Goal: Check status: Check status

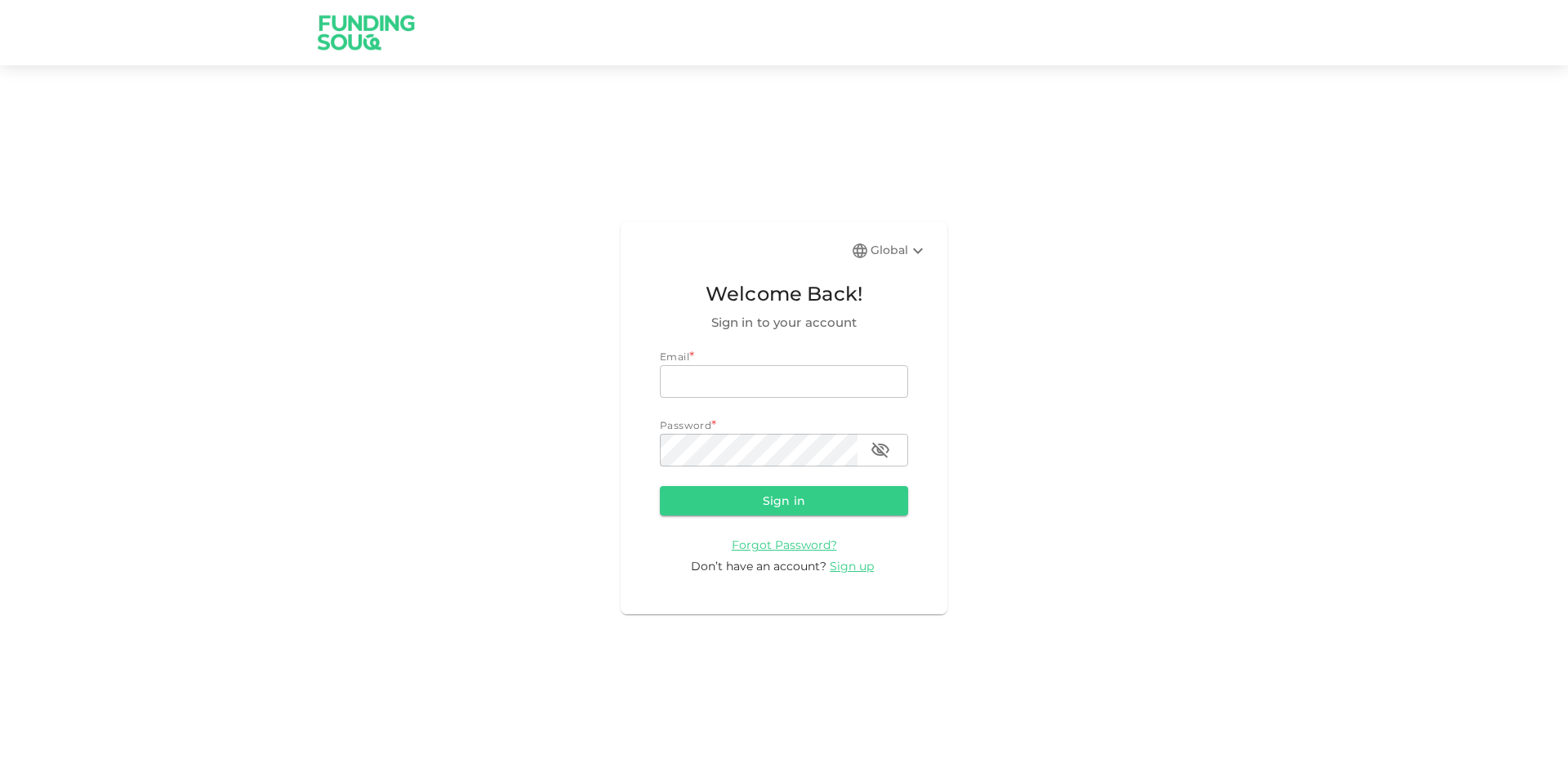
type input "[EMAIL_ADDRESS][DOMAIN_NAME]"
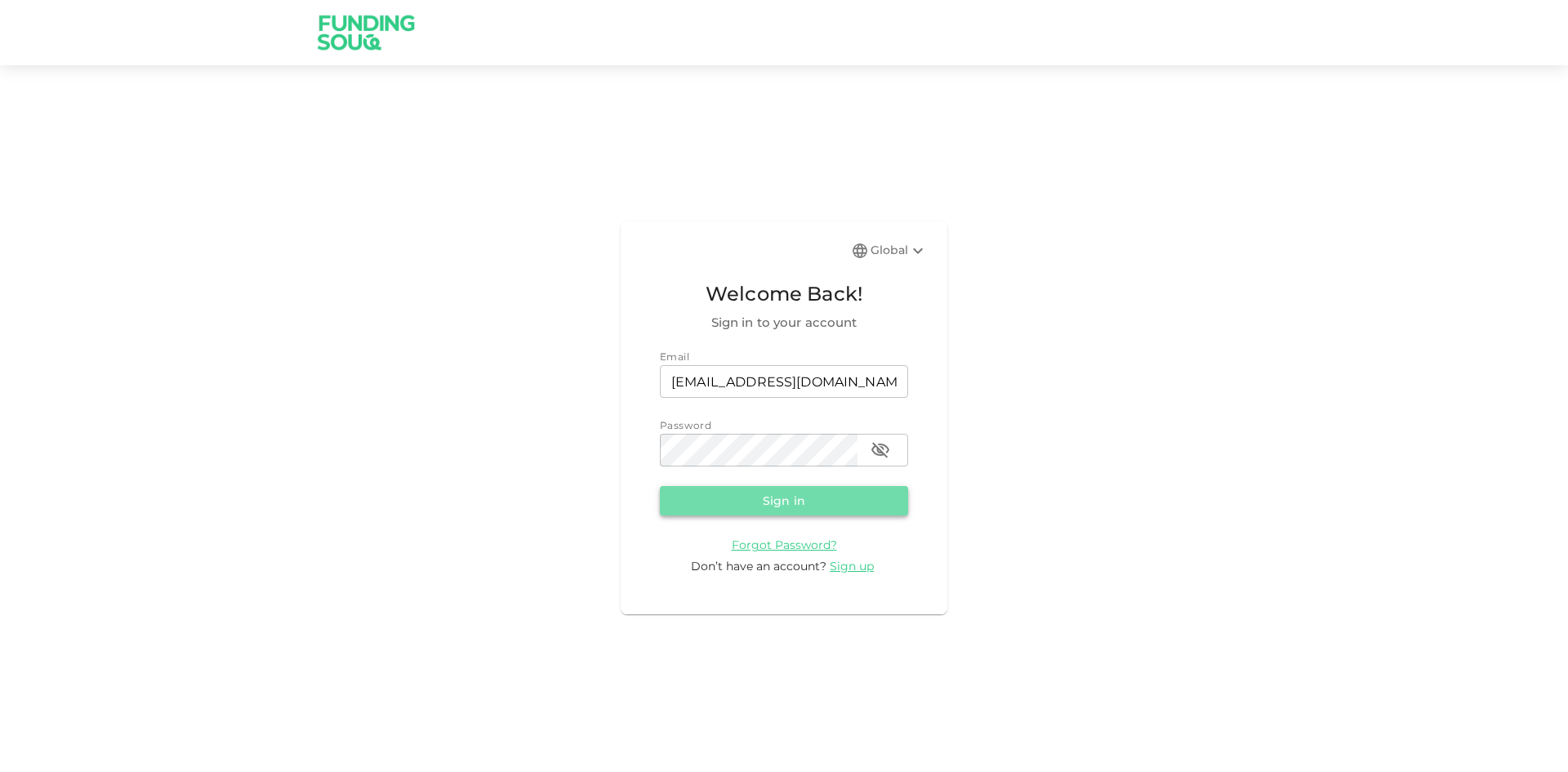
click at [694, 504] on button "Sign in" at bounding box center [784, 501] width 248 height 30
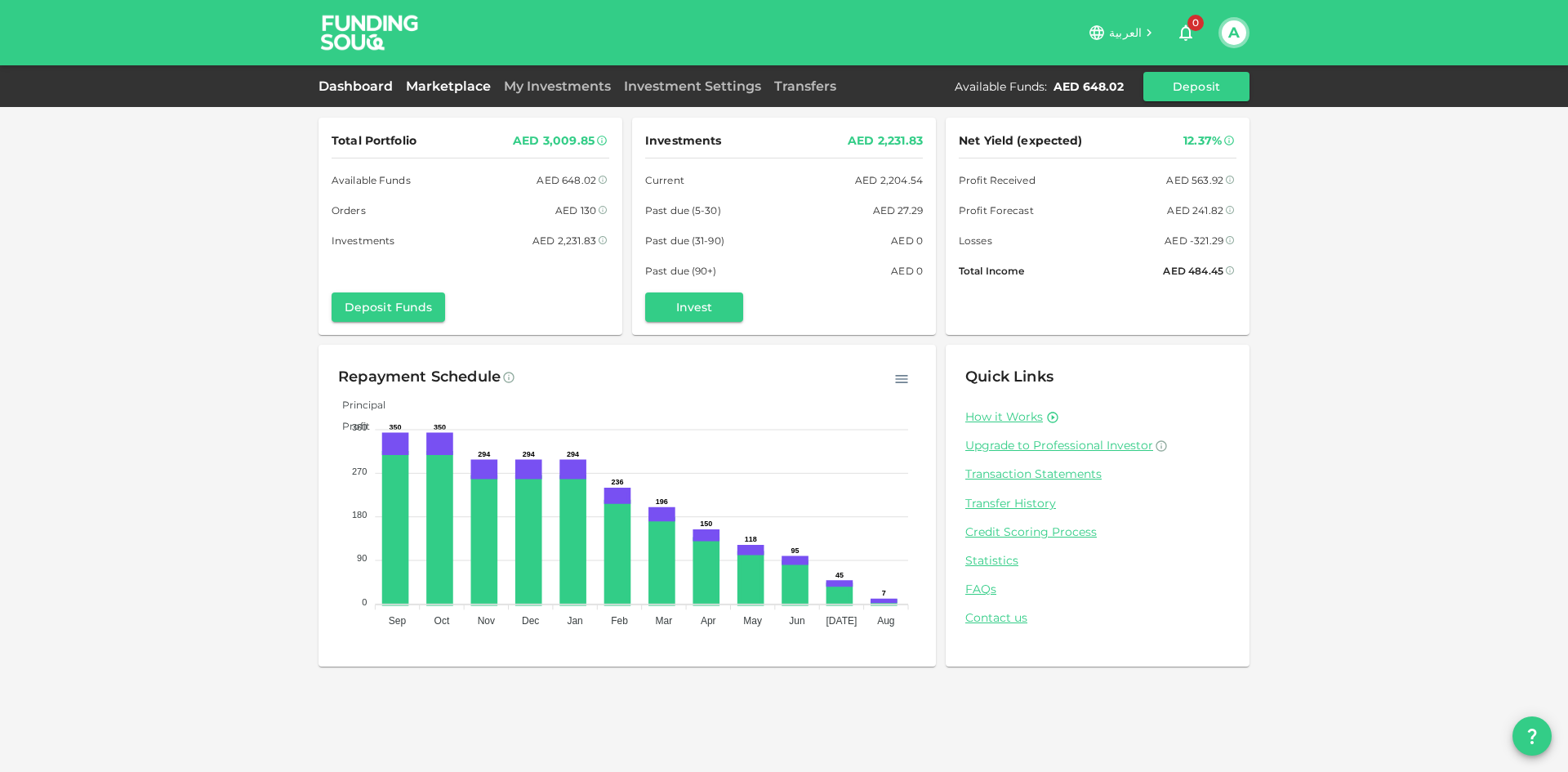
click at [453, 94] on div "Marketplace" at bounding box center [448, 86] width 98 height 20
click at [455, 90] on link "Marketplace" at bounding box center [448, 86] width 98 height 16
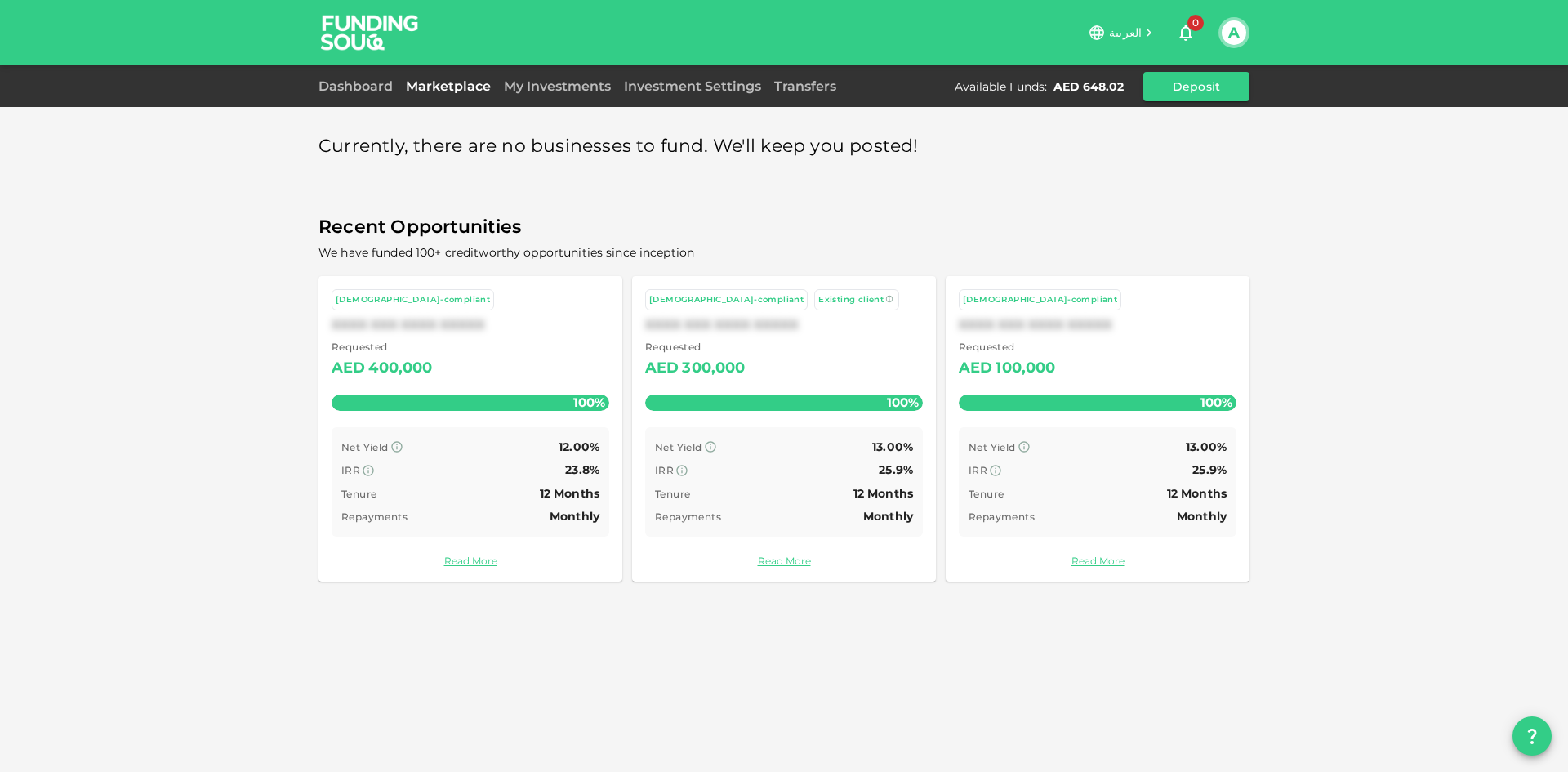
click at [557, 87] on link "My Investments" at bounding box center [557, 86] width 120 height 16
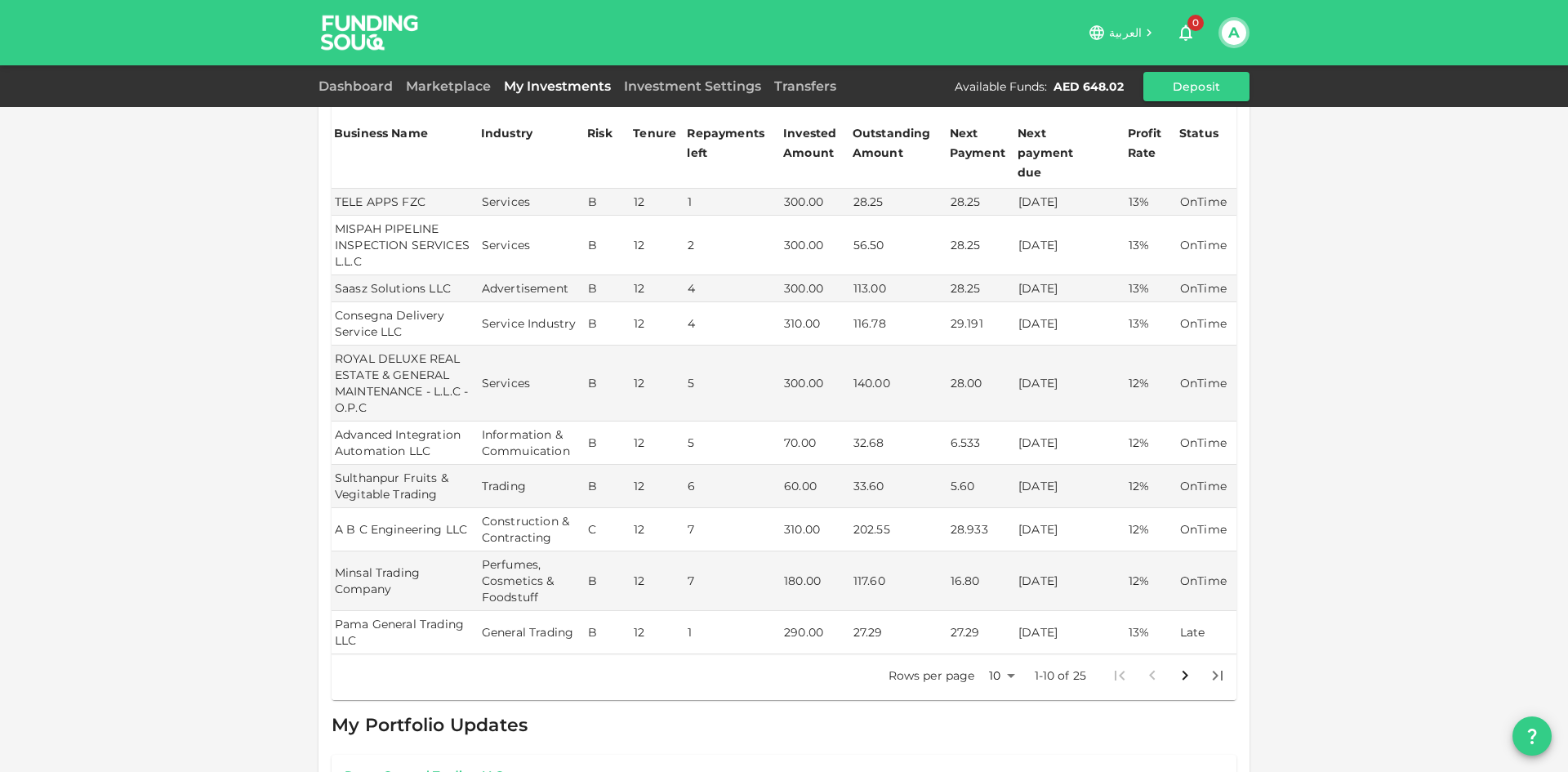
scroll to position [653, 0]
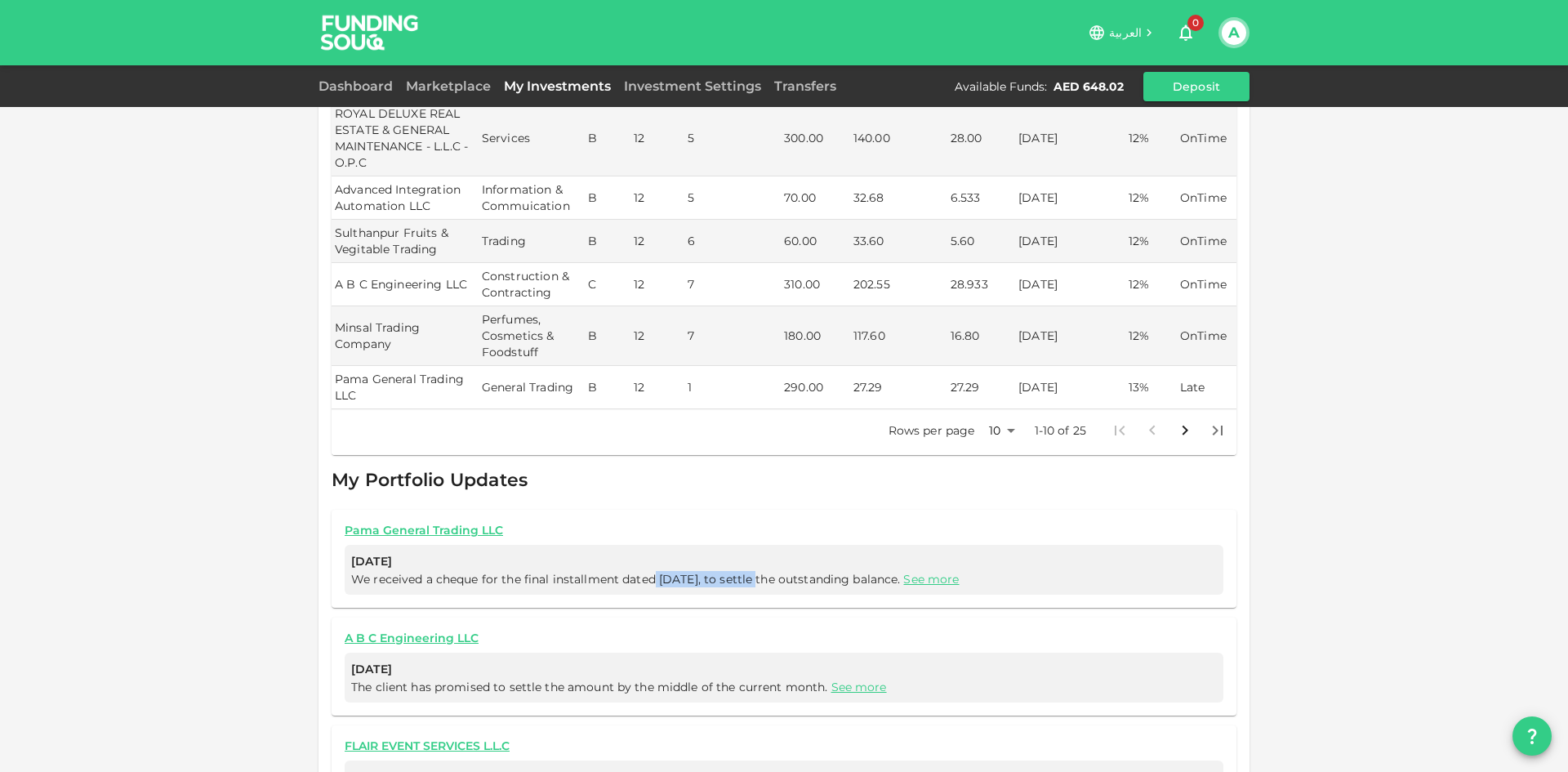
drag, startPoint x: 647, startPoint y: 556, endPoint x: 768, endPoint y: 569, distance: 121.7
click at [768, 569] on div "[DATE] We received a cheque for the final installment dated [DATE], to settle t…" at bounding box center [784, 569] width 879 height 49
click at [871, 569] on div "[DATE] We received a cheque for the final installment dated [DATE], to settle t…" at bounding box center [784, 569] width 879 height 49
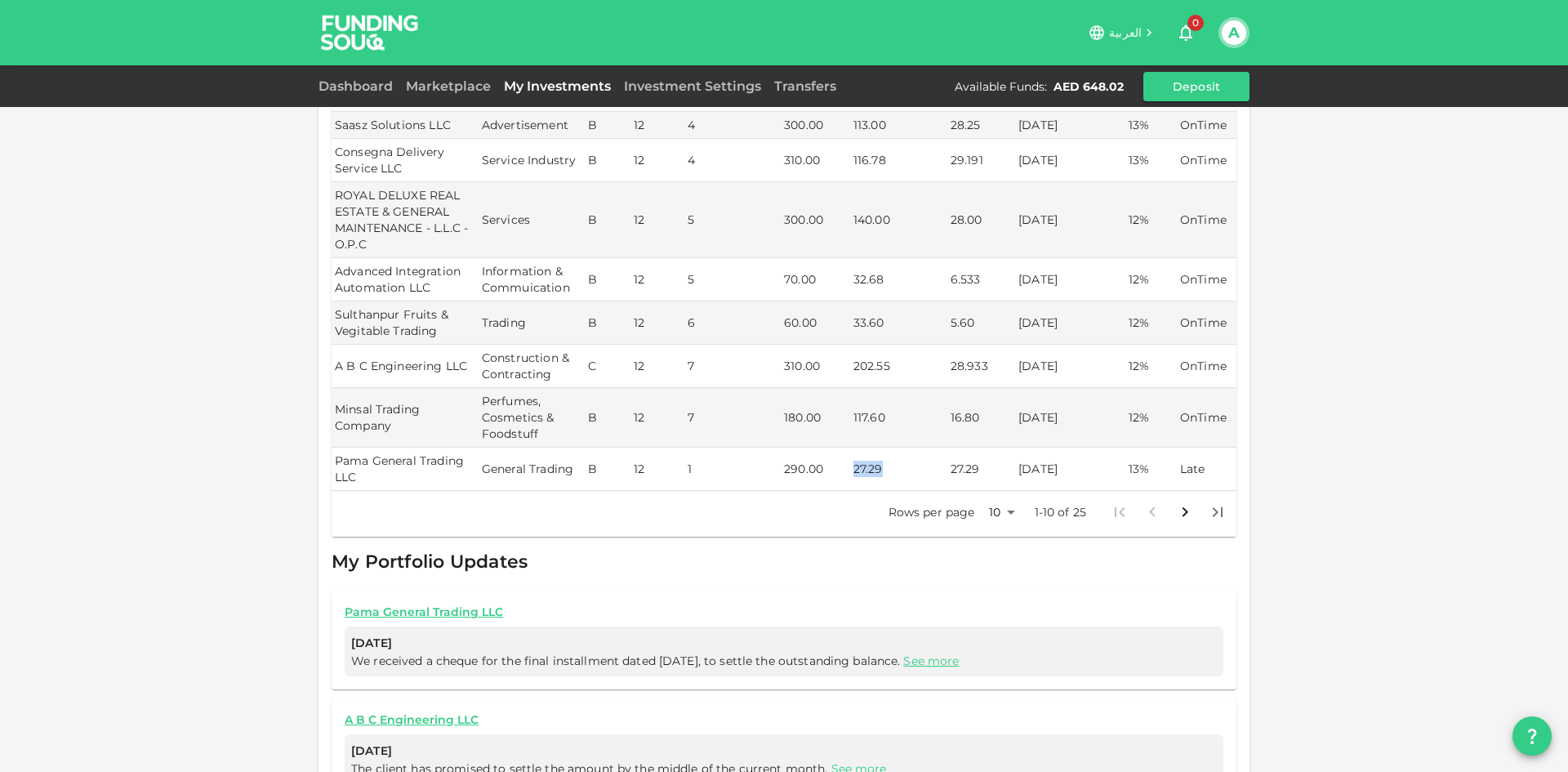
drag, startPoint x: 875, startPoint y: 450, endPoint x: 837, endPoint y: 450, distance: 38.0
click at [837, 450] on tr "Pama General Trading LLC General Trading B 12 1 290.00 27.29 27.29 [DATE] 13% L…" at bounding box center [784, 469] width 905 height 43
click at [850, 452] on td "27.29" at bounding box center [899, 469] width 97 height 43
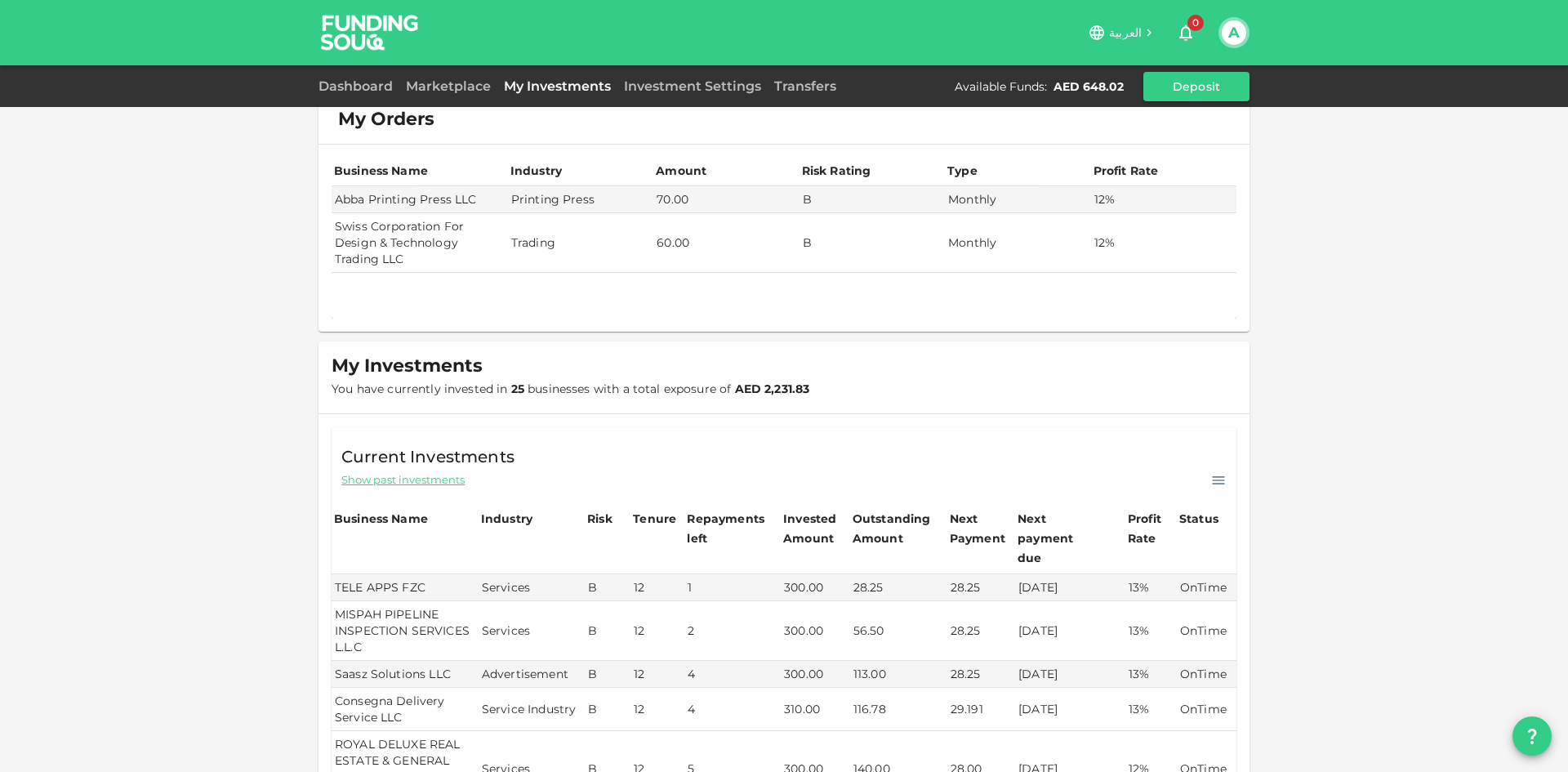
scroll to position [0, 0]
